Goal: Check status

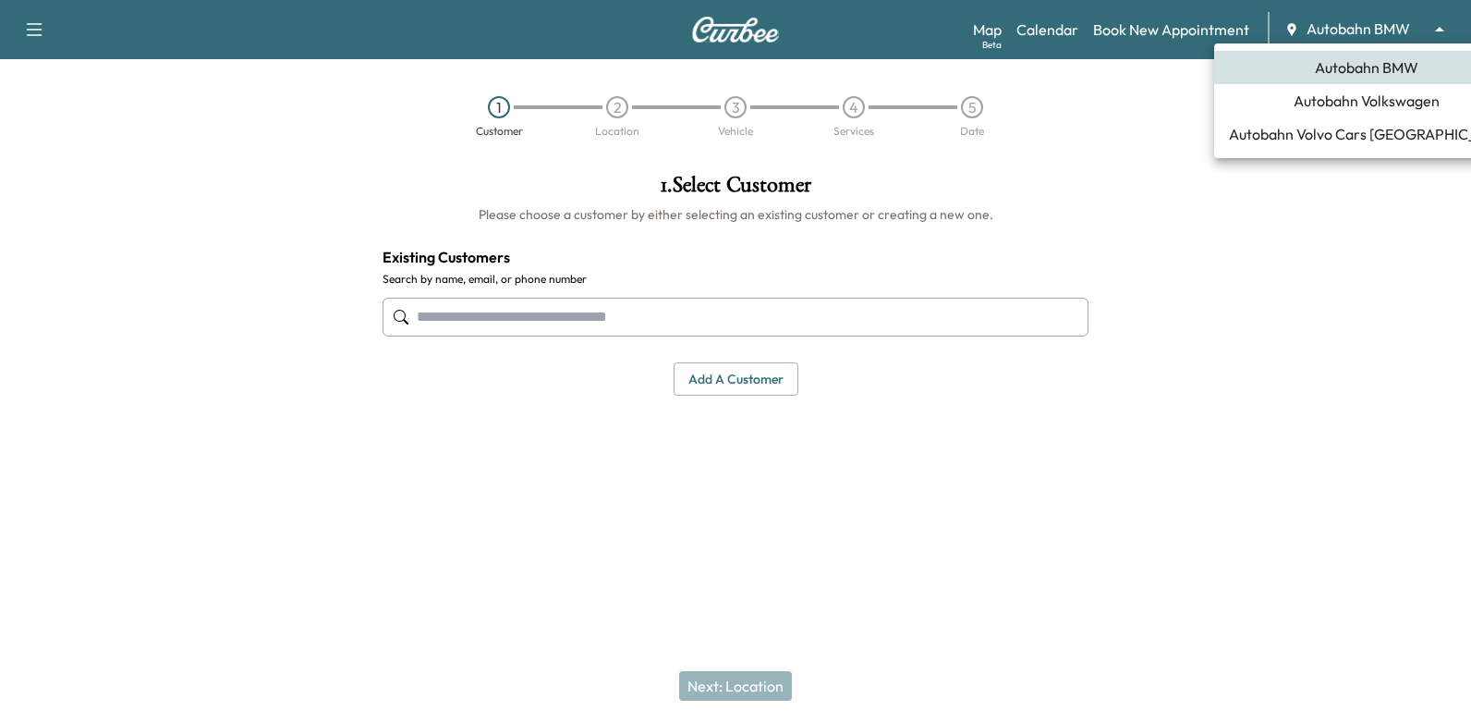
click at [1356, 33] on body "Support Log Out Map Beta Calendar Book New Appointment Autobahn BMW ******** ​ …" at bounding box center [735, 361] width 1471 height 723
click at [1025, 230] on div at bounding box center [735, 361] width 1471 height 723
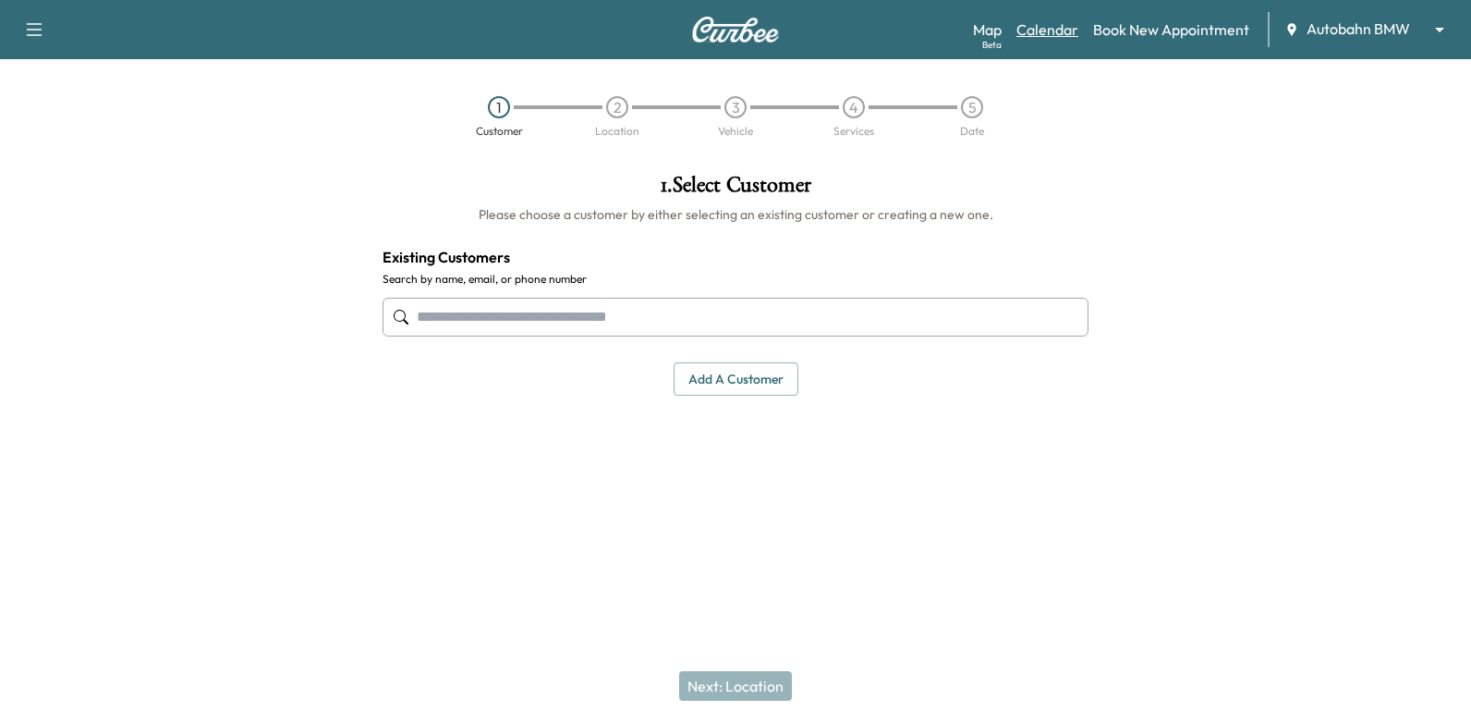
click at [1047, 29] on link "Calendar" at bounding box center [1048, 29] width 62 height 22
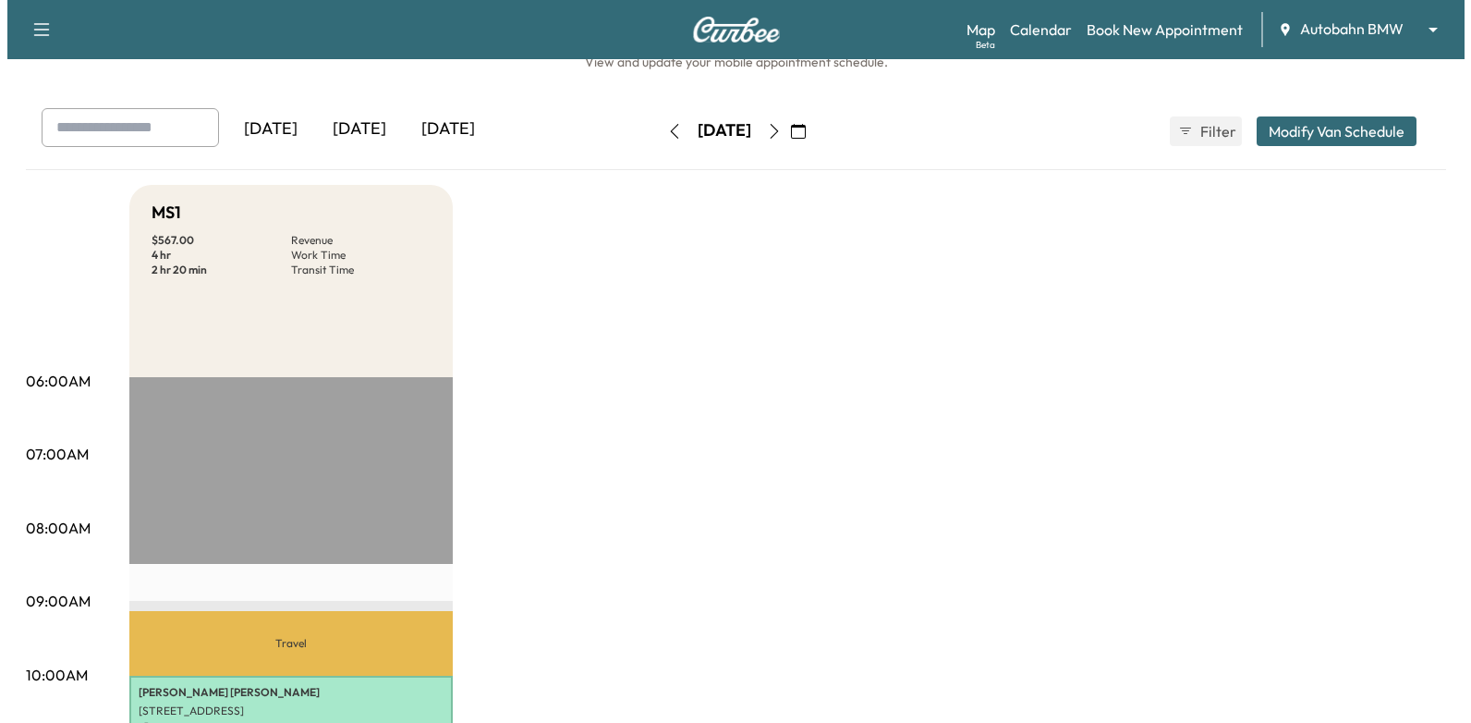
scroll to position [462, 0]
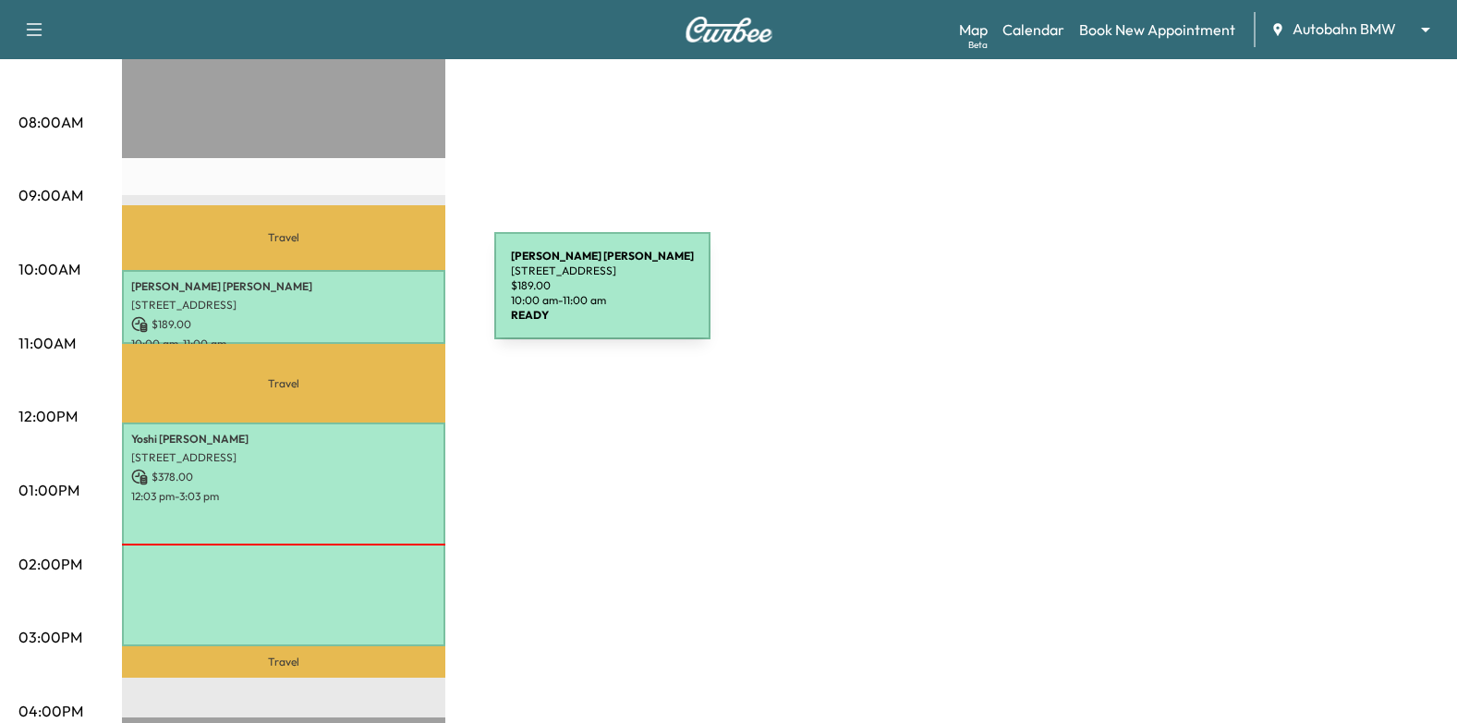
click at [356, 298] on p "[STREET_ADDRESS]" at bounding box center [283, 305] width 305 height 15
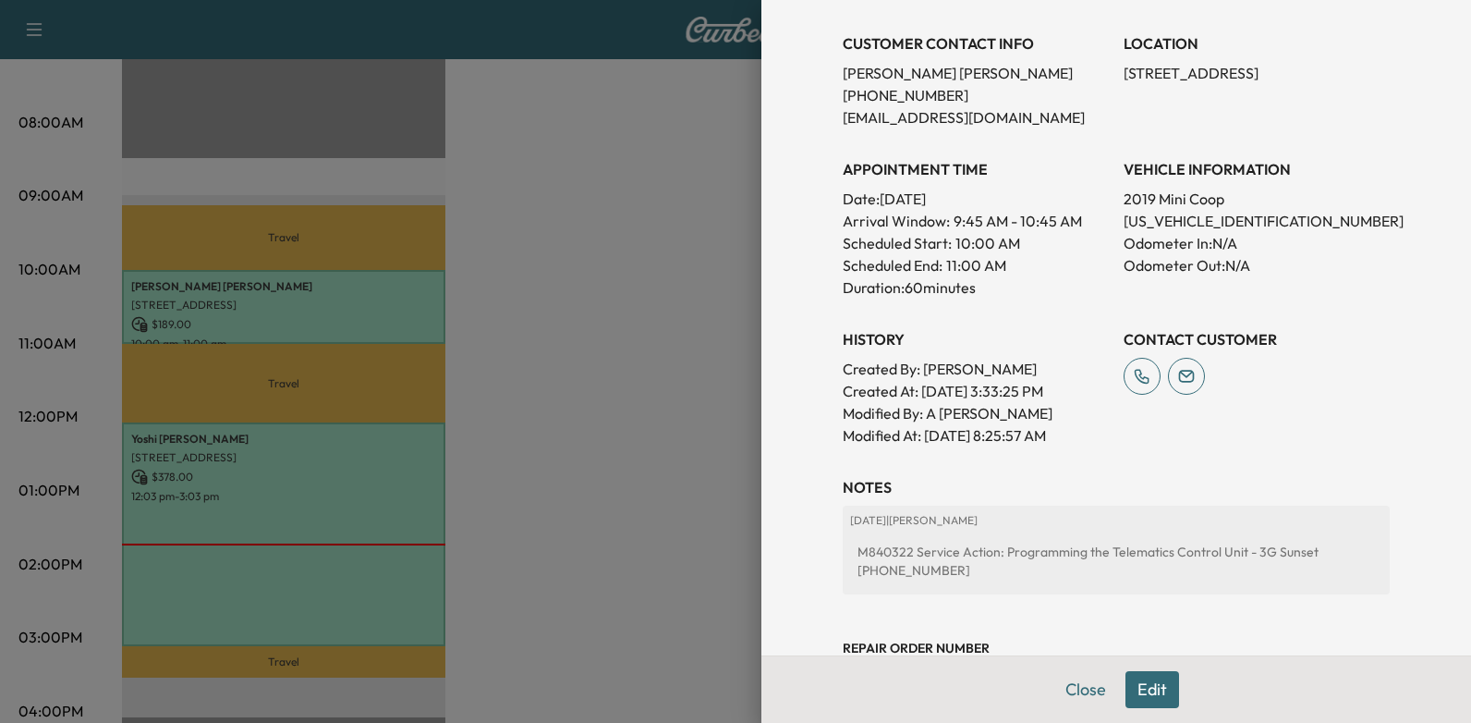
scroll to position [0, 0]
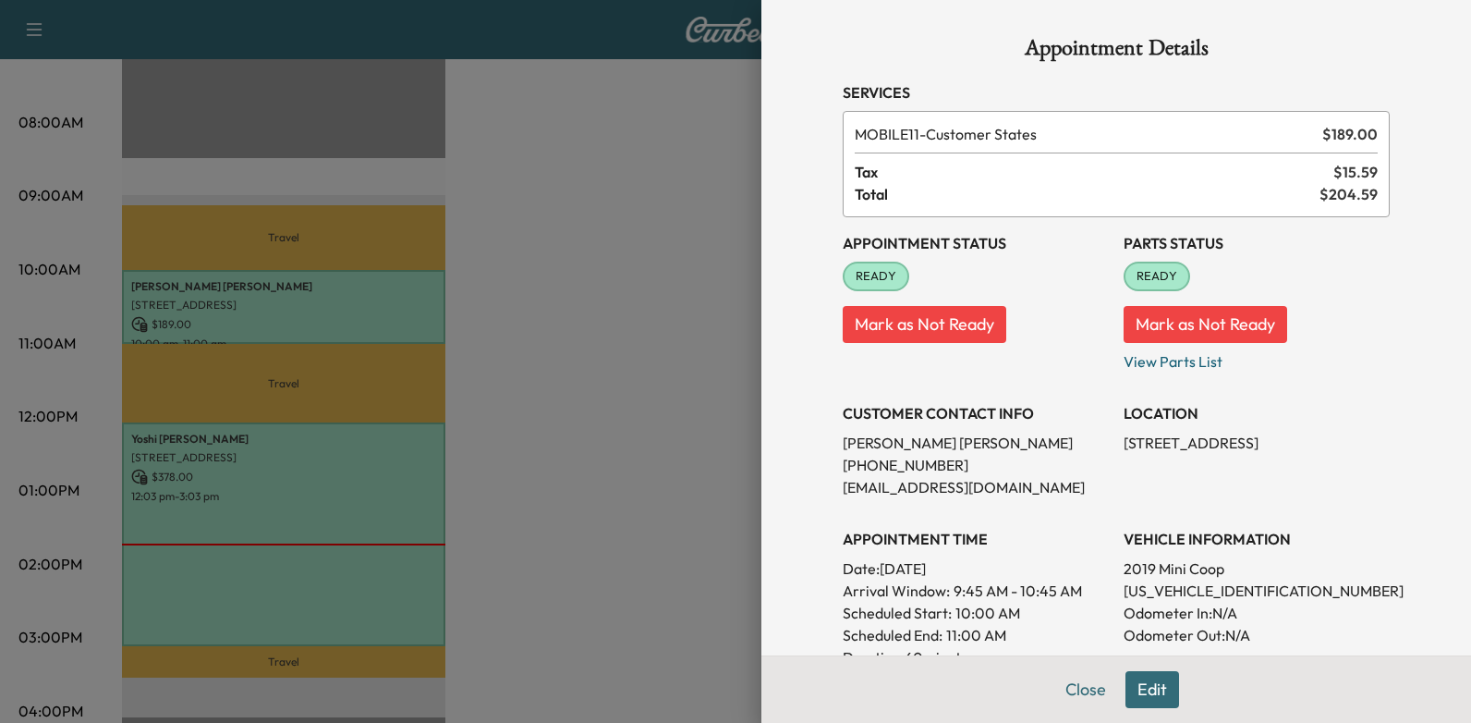
click at [483, 417] on div at bounding box center [735, 361] width 1471 height 723
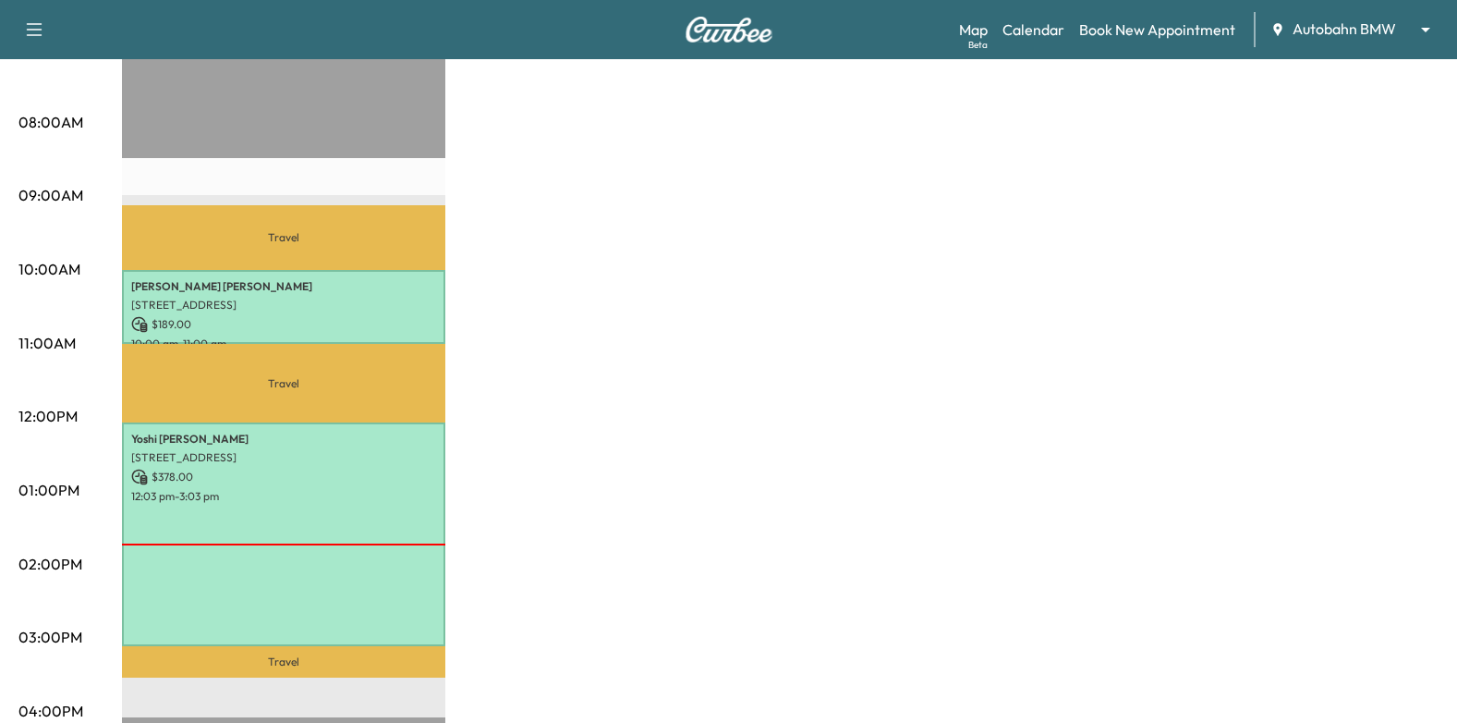
click at [389, 298] on p "[STREET_ADDRESS]" at bounding box center [283, 305] width 305 height 15
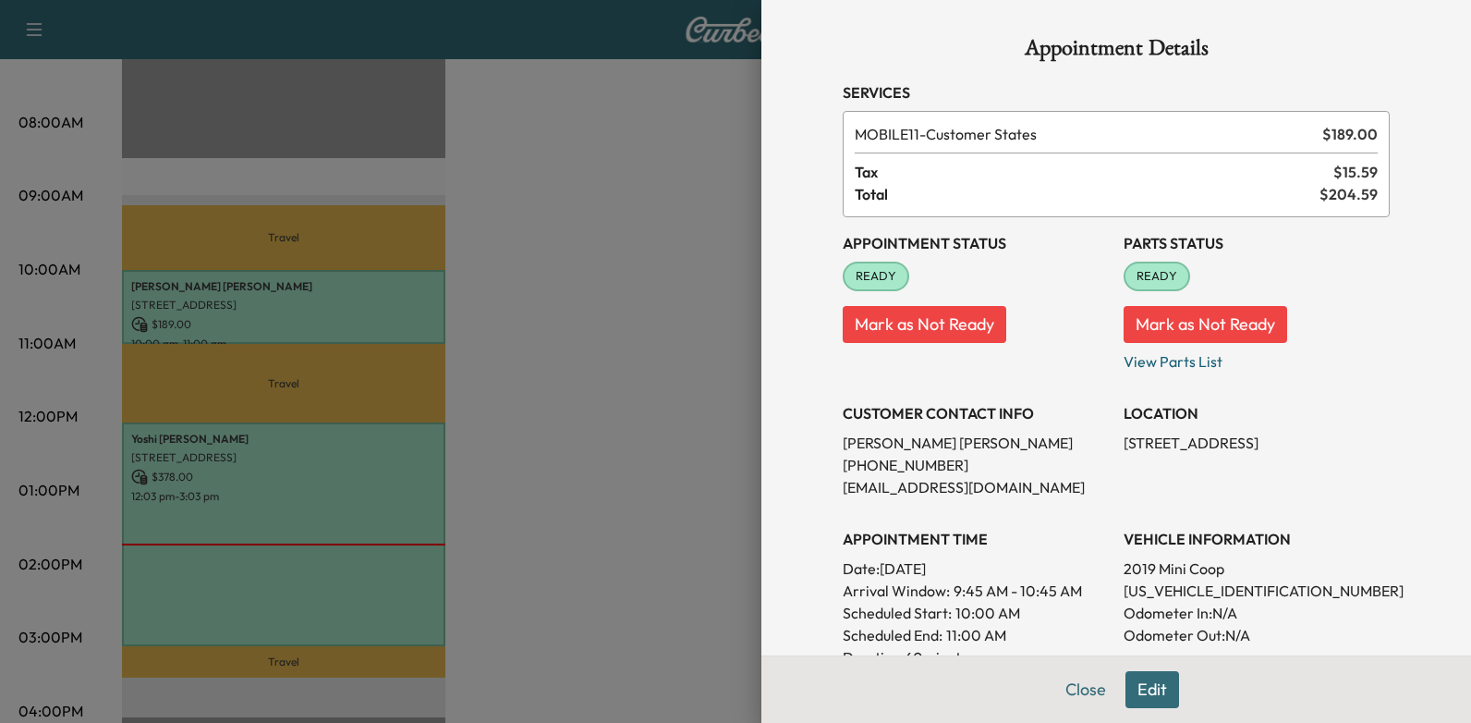
drag, startPoint x: 696, startPoint y: 288, endPoint x: 700, endPoint y: 262, distance: 26.1
click at [696, 288] on div at bounding box center [735, 361] width 1471 height 723
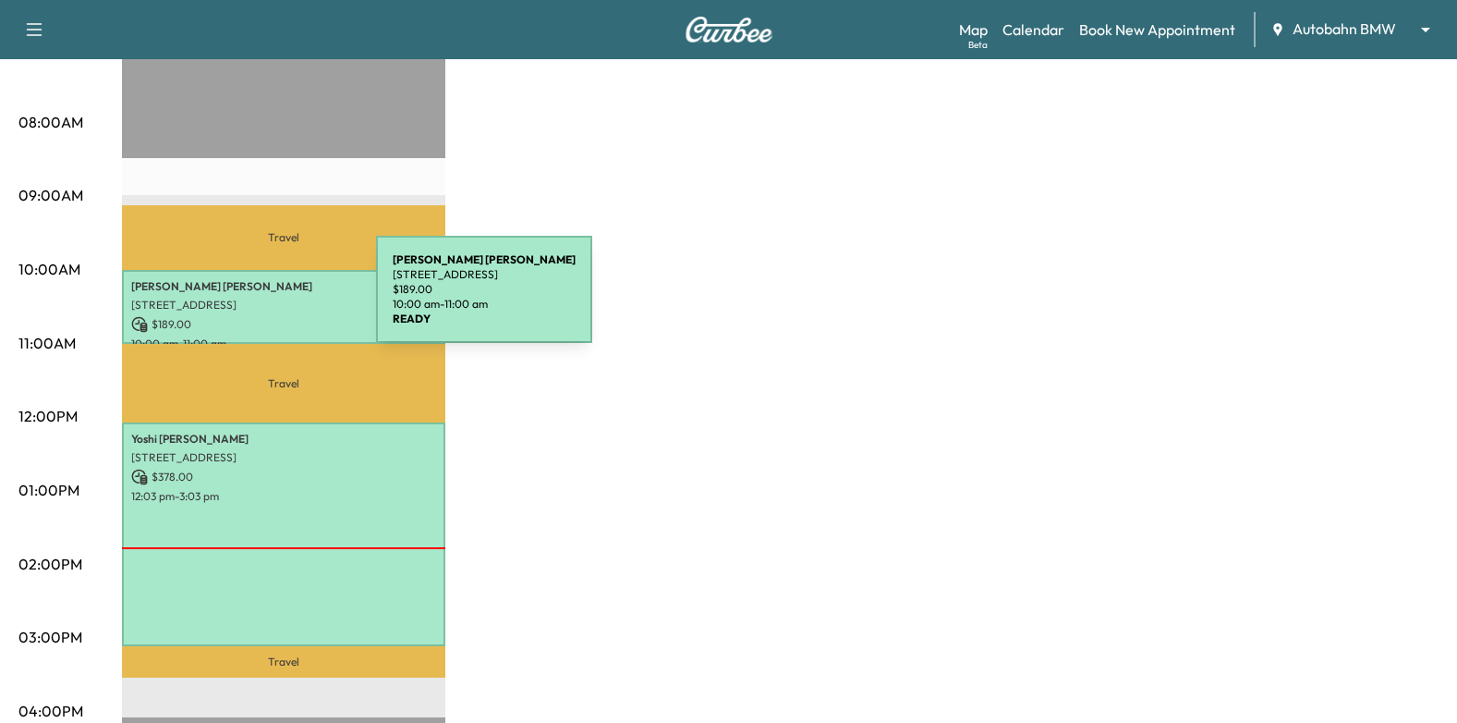
click at [238, 300] on p "[STREET_ADDRESS]" at bounding box center [283, 305] width 305 height 15
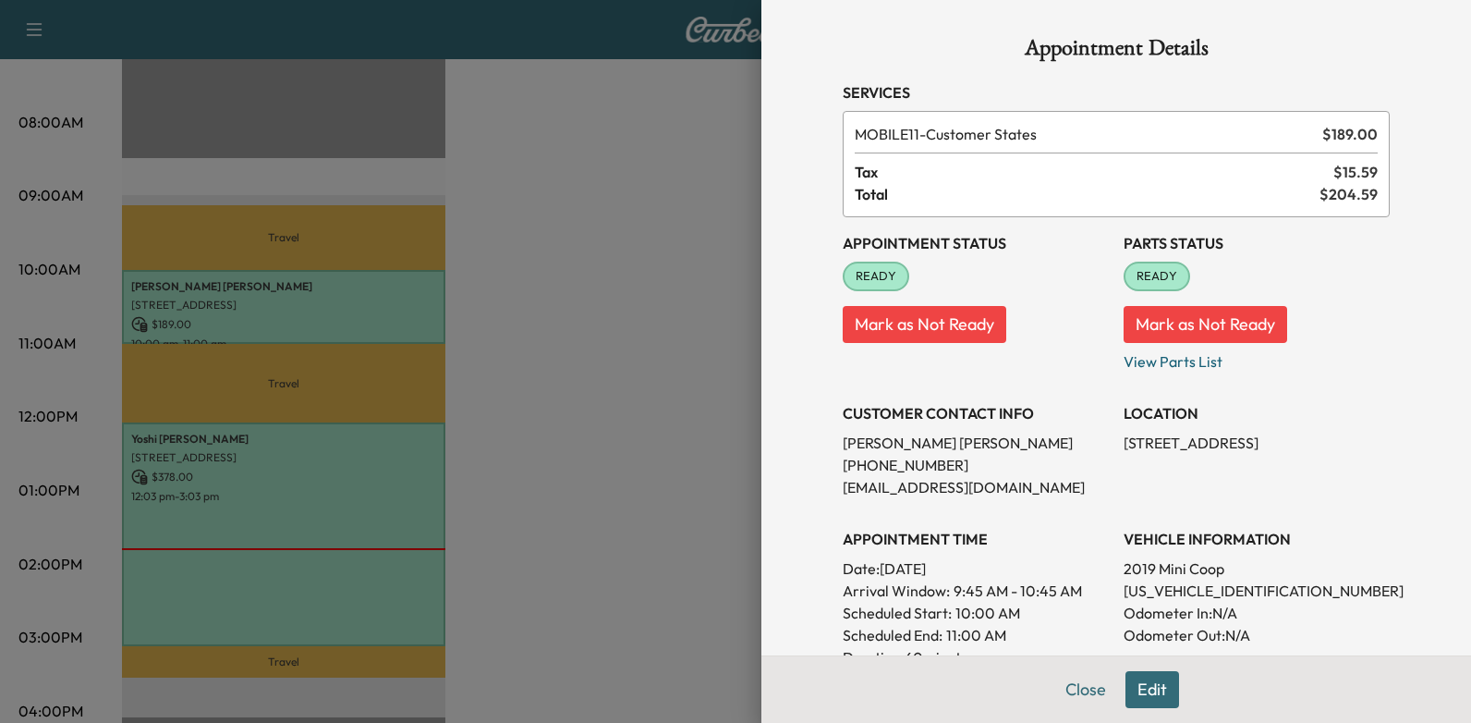
click at [701, 363] on div at bounding box center [735, 361] width 1471 height 723
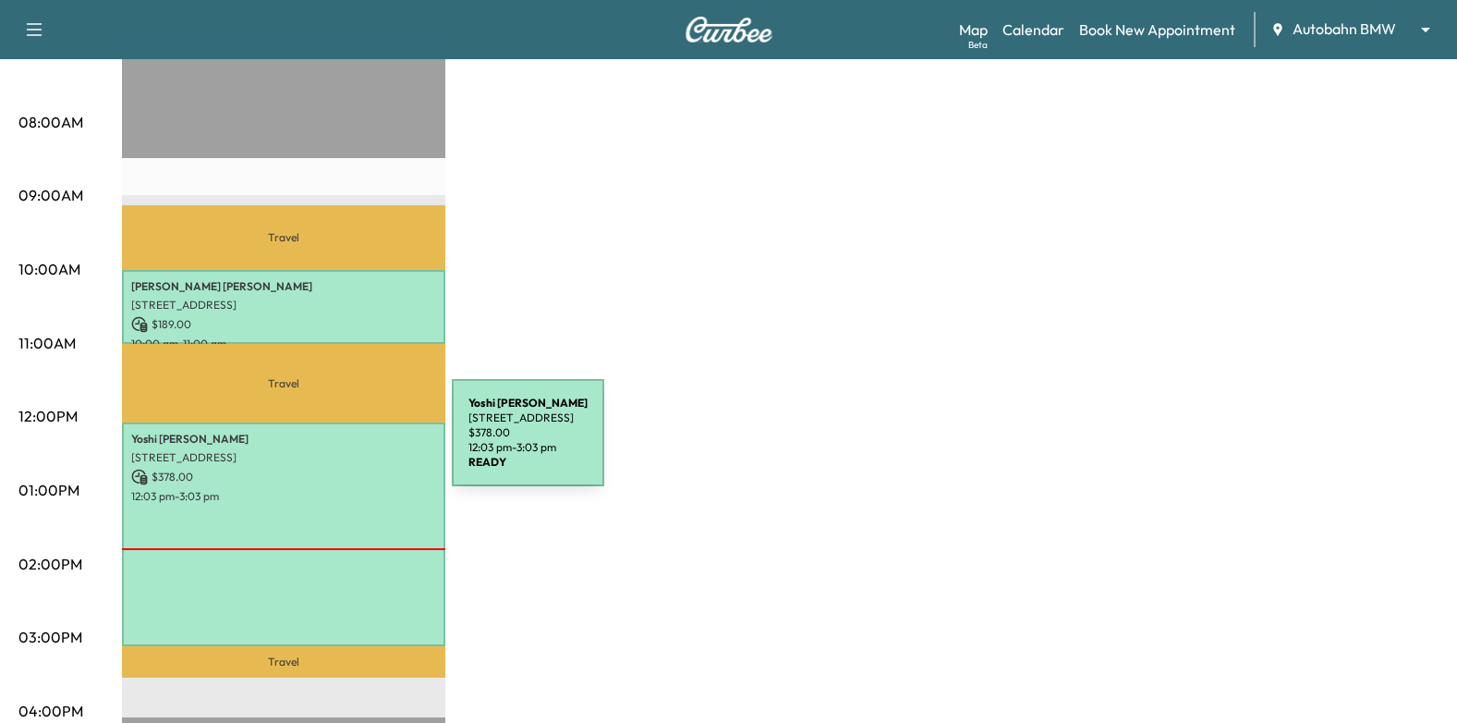
click at [305, 472] on p "$ 378.00" at bounding box center [283, 477] width 305 height 17
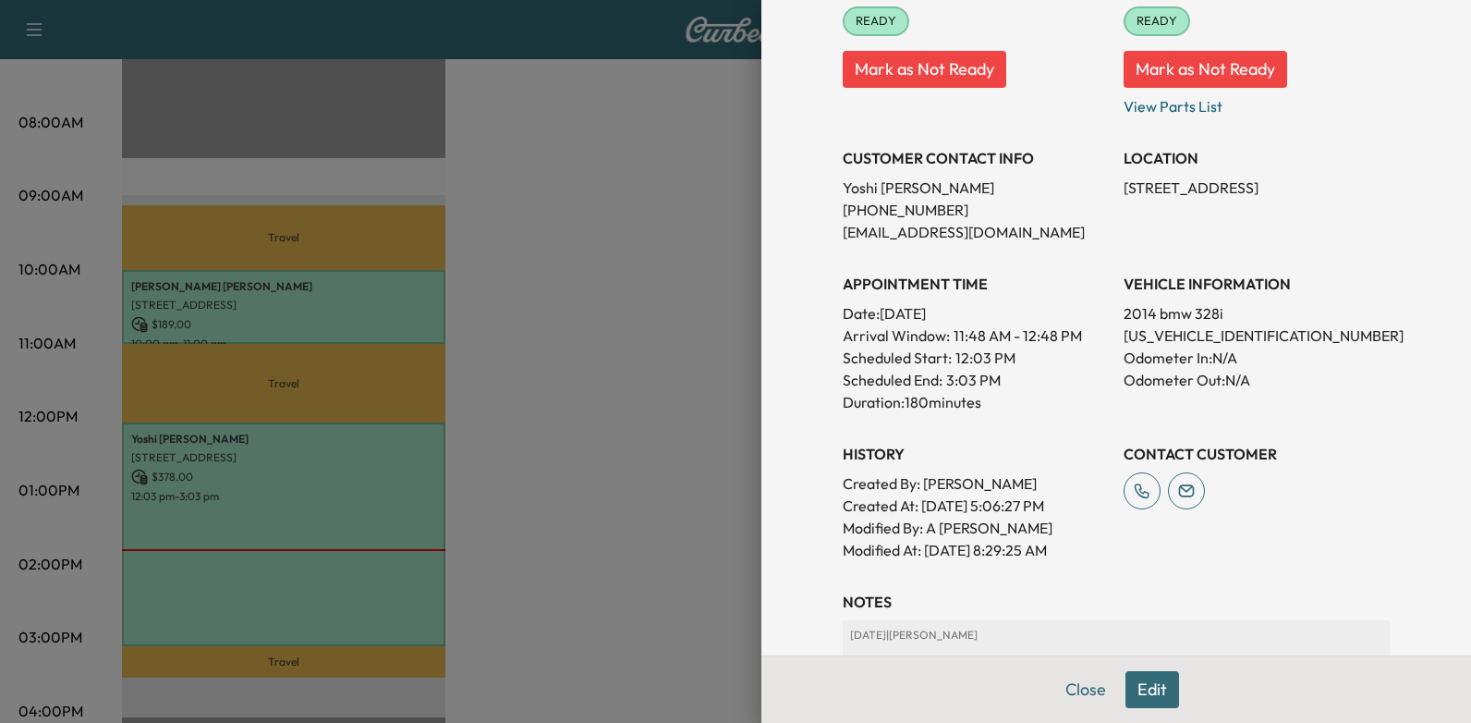
scroll to position [523, 0]
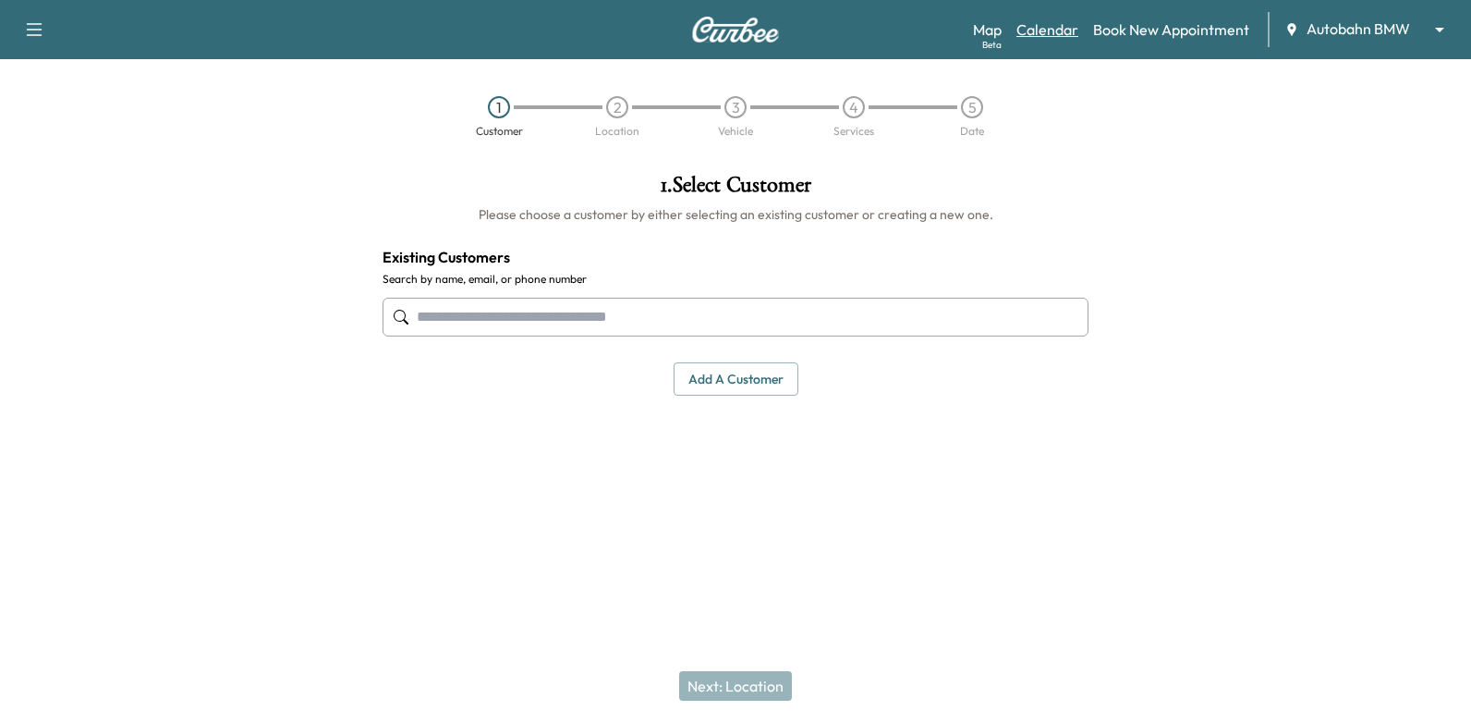
click at [1052, 26] on link "Calendar" at bounding box center [1048, 29] width 62 height 22
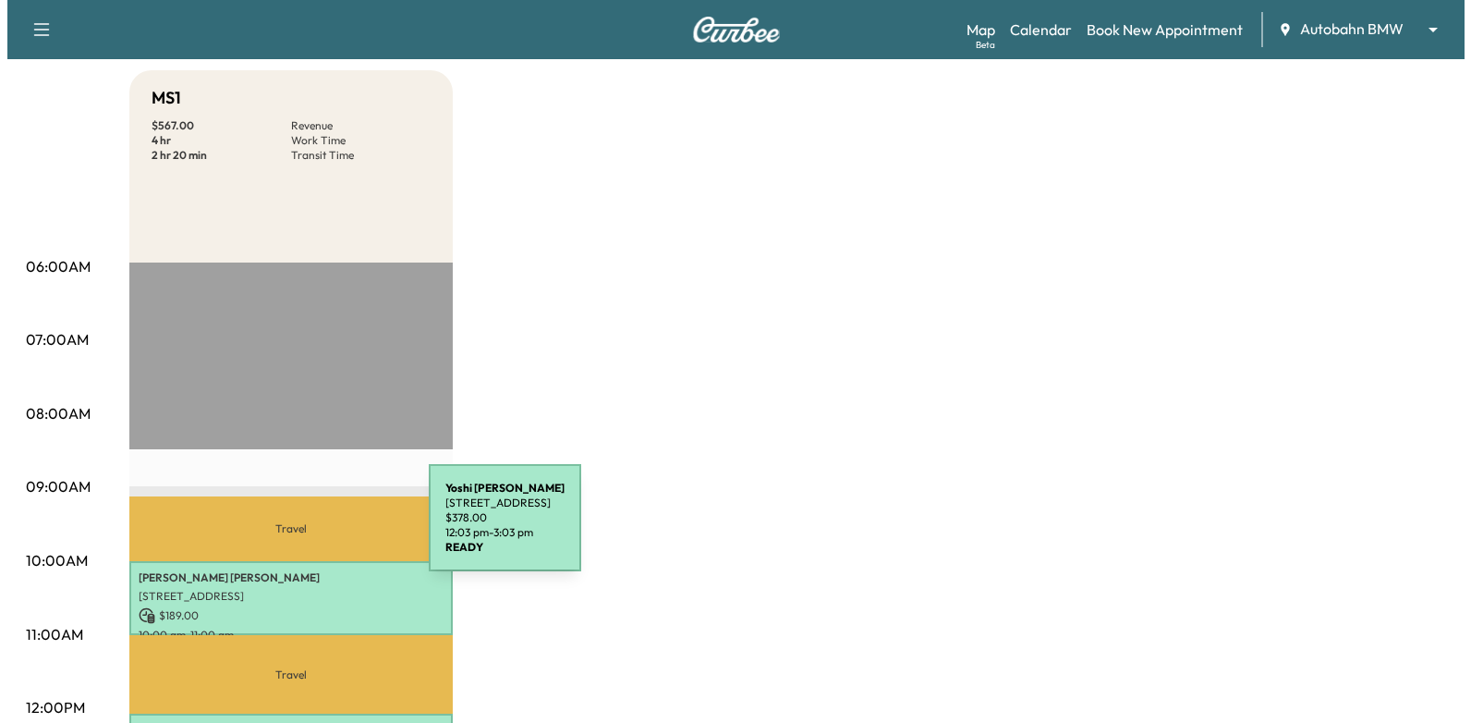
scroll to position [462, 0]
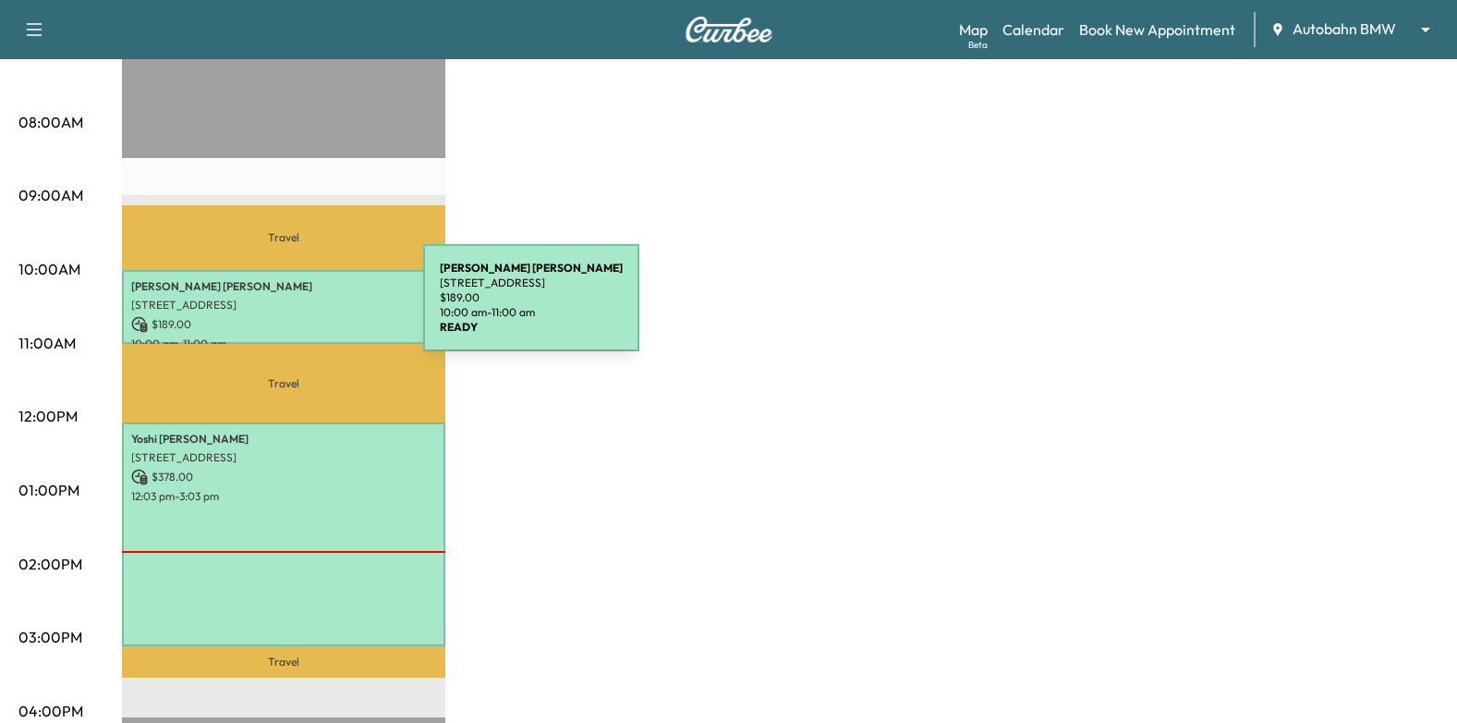
click at [285, 309] on div "[PERSON_NAME] [STREET_ADDRESS] $ 189.00 10:00 am - 11:00 am" at bounding box center [283, 307] width 323 height 75
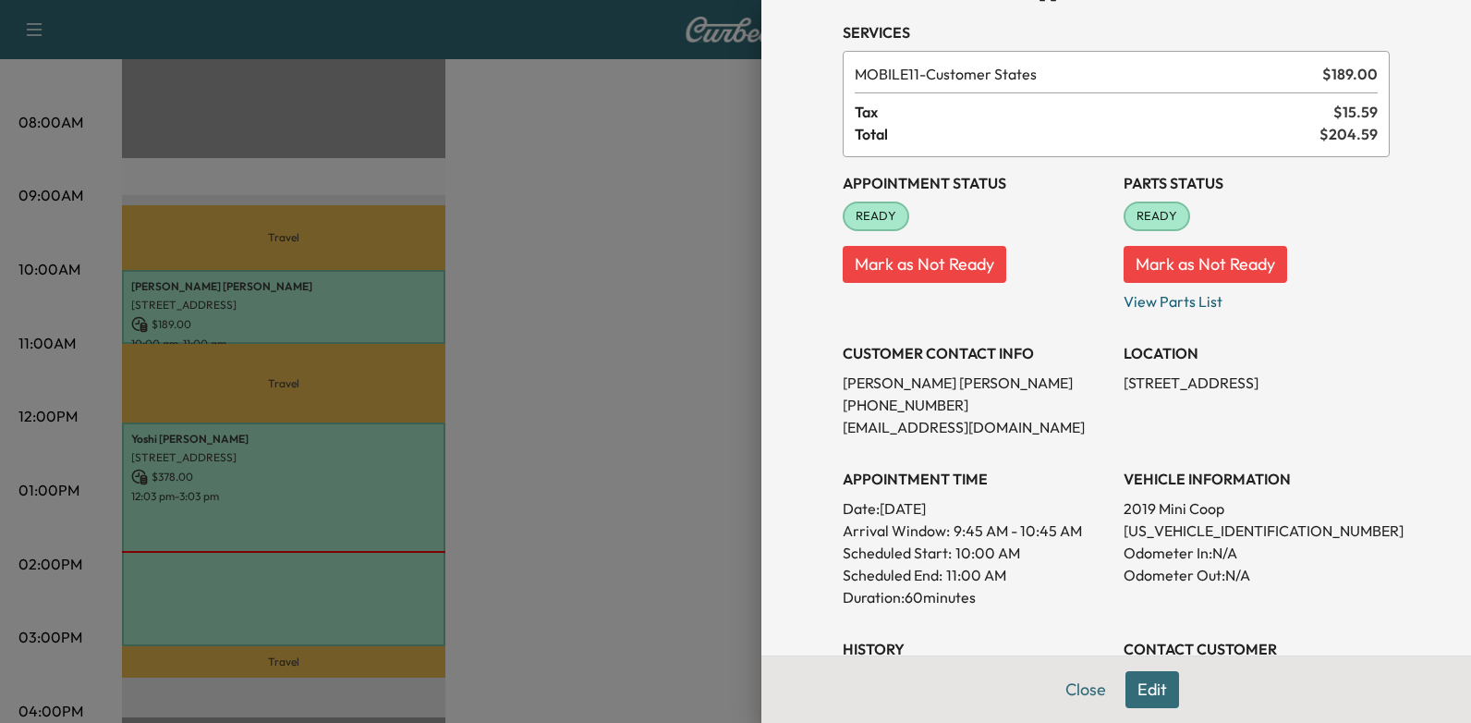
scroll to position [92, 0]
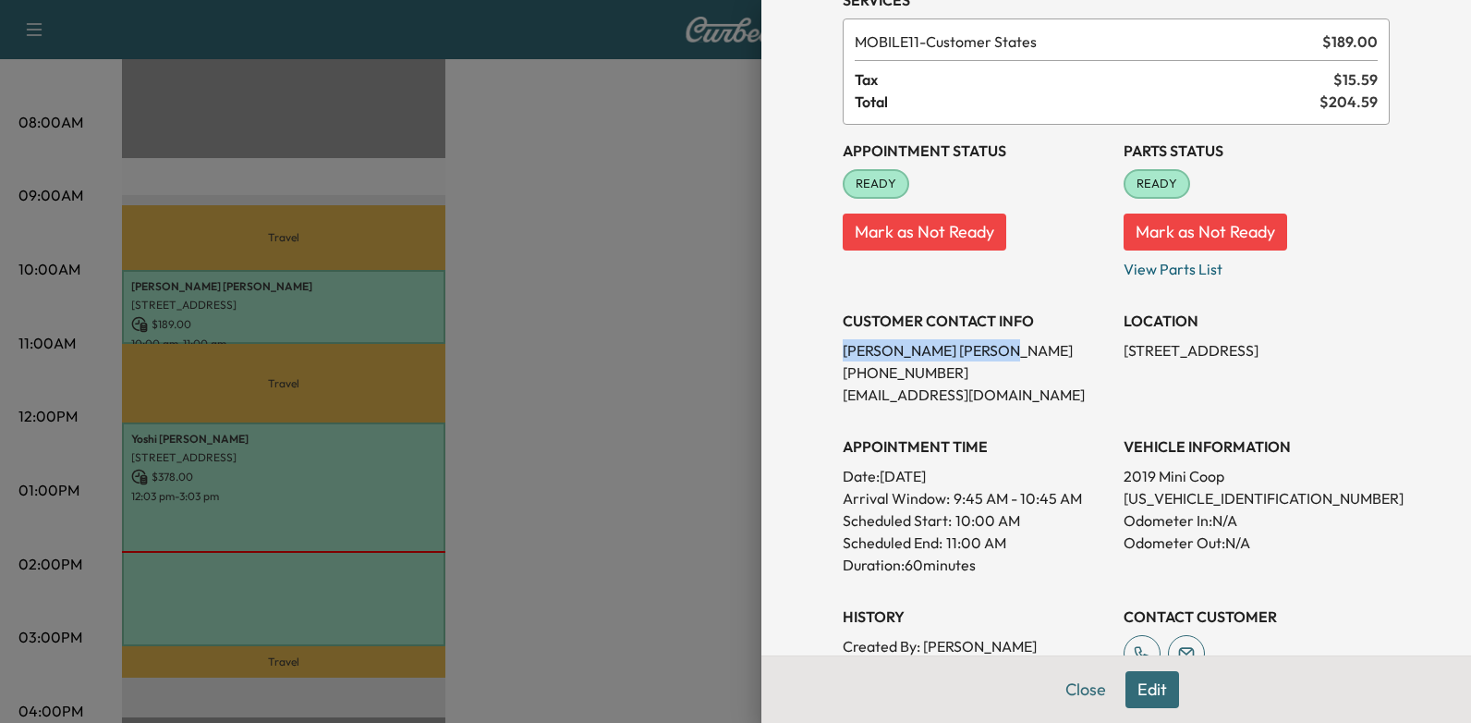
drag, startPoint x: 830, startPoint y: 352, endPoint x: 944, endPoint y: 355, distance: 113.7
click at [944, 355] on p "[PERSON_NAME]" at bounding box center [976, 350] width 266 height 22
drag, startPoint x: 944, startPoint y: 355, endPoint x: 931, endPoint y: 351, distance: 13.5
copy p "[PERSON_NAME]"
